Goal: Register for event/course

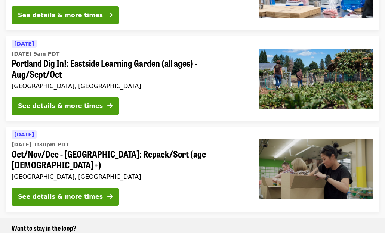
scroll to position [182, 0]
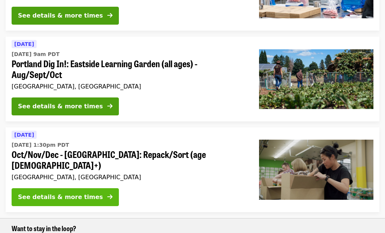
click at [60, 193] on div "See details & more times" at bounding box center [60, 197] width 85 height 9
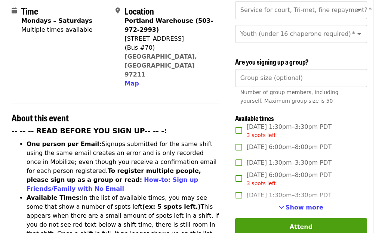
scroll to position [201, 0]
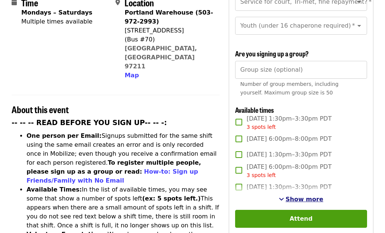
click at [299, 196] on span "Show more" at bounding box center [304, 199] width 38 height 7
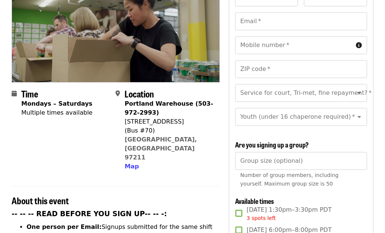
scroll to position [111, 0]
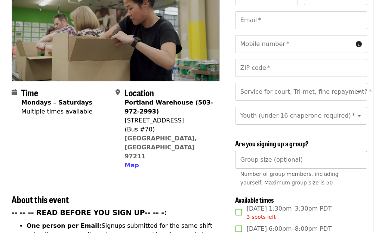
click at [355, 151] on input "*" at bounding box center [301, 160] width 132 height 18
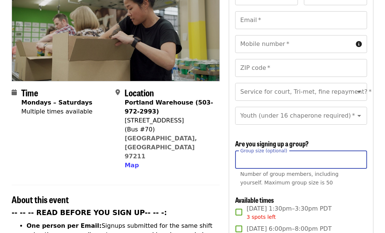
type input "*"
click at [360, 151] on input "*" at bounding box center [301, 160] width 132 height 18
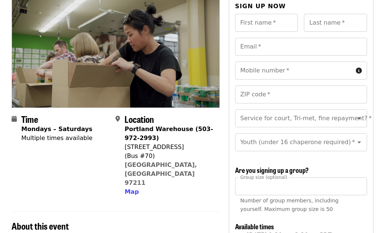
scroll to position [82, 0]
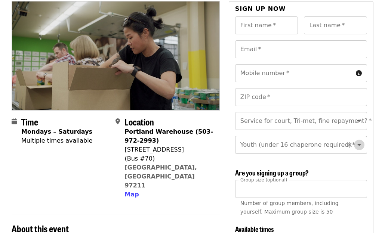
click at [361, 140] on icon "Open" at bounding box center [358, 144] width 9 height 9
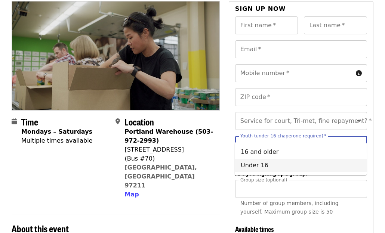
click at [269, 162] on li "Under 16" at bounding box center [301, 165] width 132 height 13
type input "********"
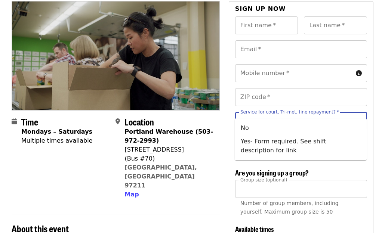
click at [274, 114] on input "Service for court, Tri-met, fine repayment?   *" at bounding box center [292, 121] width 102 height 14
click at [259, 122] on li "No" at bounding box center [301, 127] width 132 height 13
type input "**"
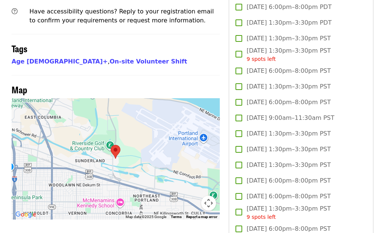
scroll to position [623, 0]
